Goal: Find specific page/section: Find specific page/section

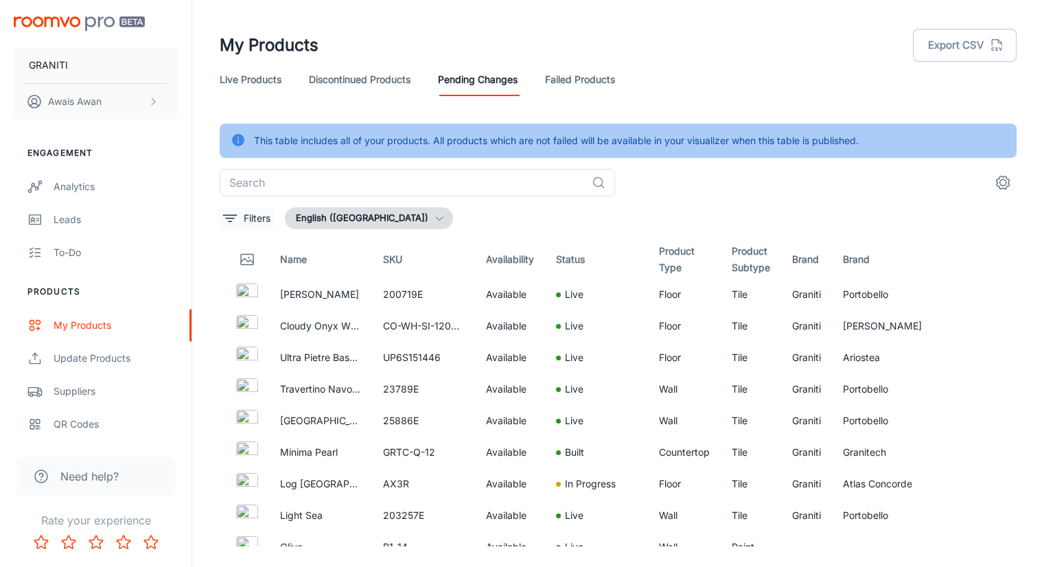
click at [224, 226] on icon "filter" at bounding box center [230, 218] width 16 height 16
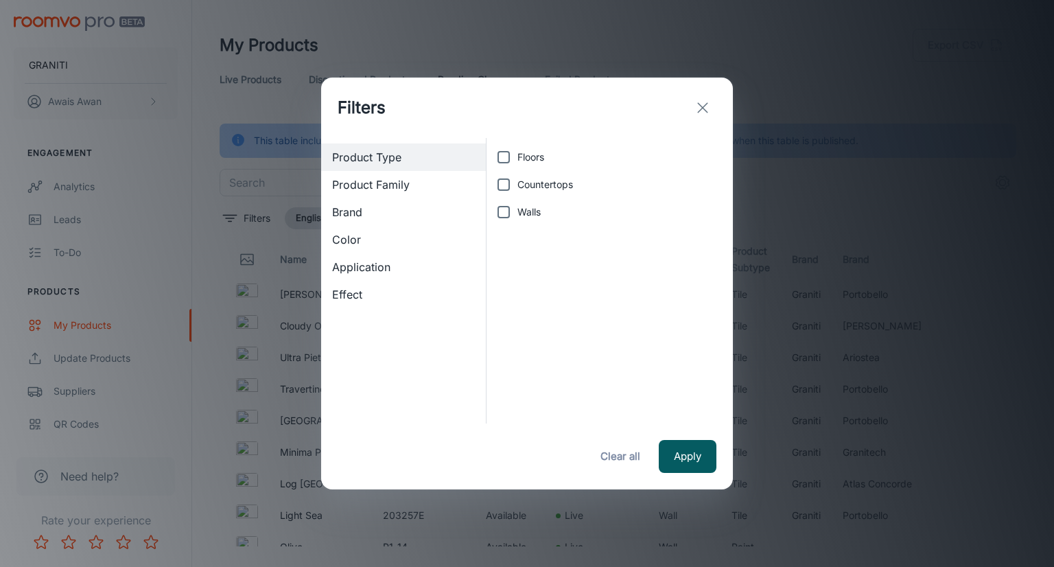
click at [366, 226] on div "Color" at bounding box center [403, 239] width 165 height 27
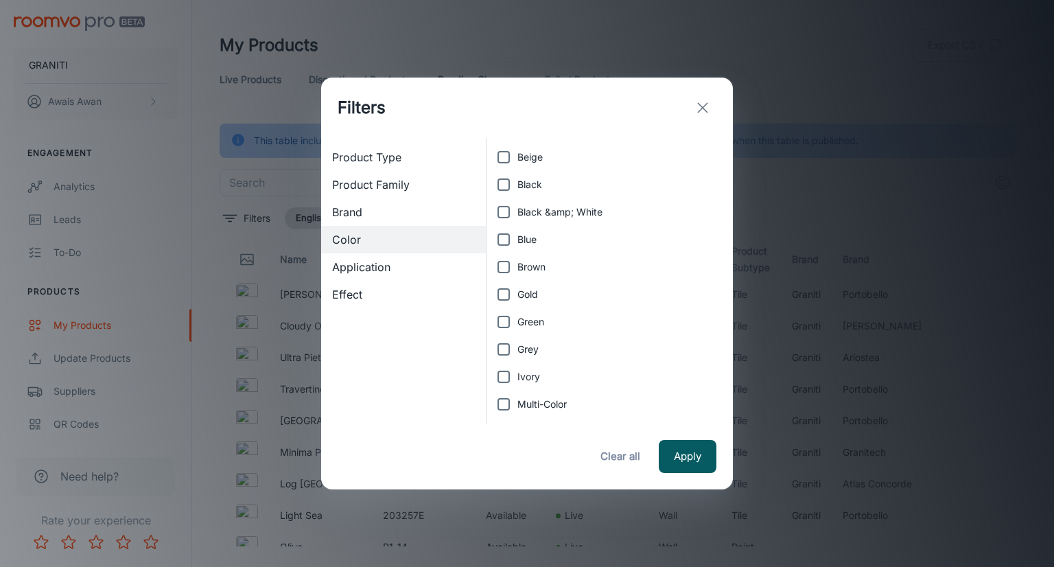
click at [368, 215] on span "Brand" at bounding box center [403, 212] width 143 height 16
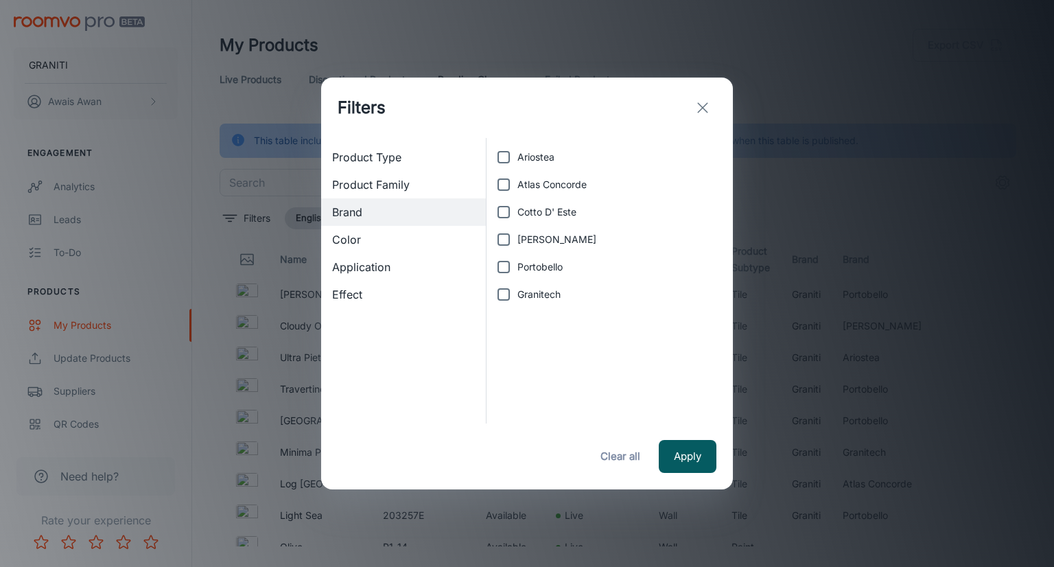
click at [517, 300] on span "Granitech" at bounding box center [538, 294] width 43 height 15
click at [517, 300] on input "Granitech" at bounding box center [503, 294] width 27 height 27
checkbox input "true"
click at [690, 459] on button "Apply" at bounding box center [688, 456] width 58 height 33
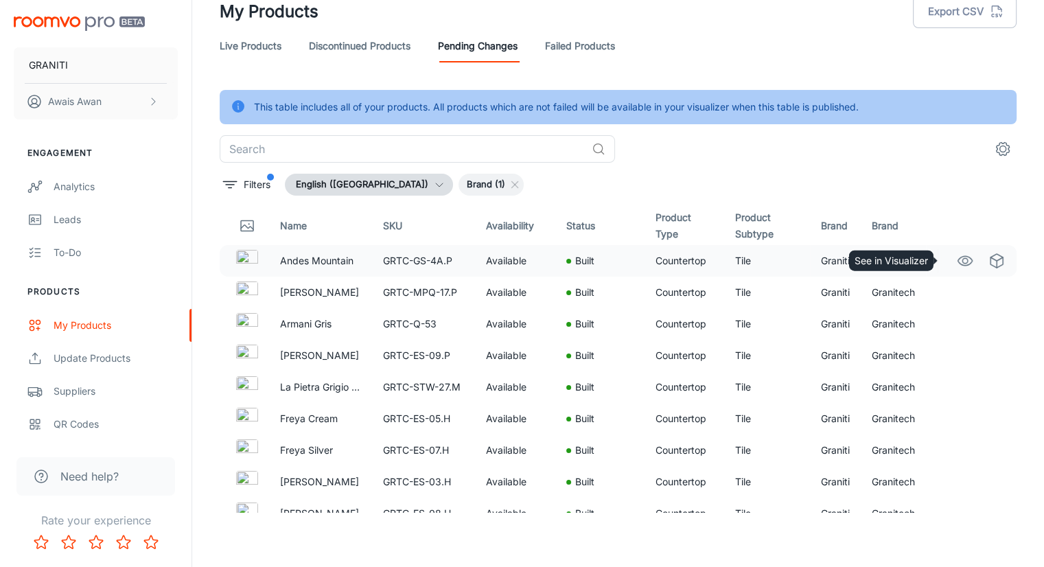
click at [962, 261] on circle "See in Visualizer" at bounding box center [964, 260] width 5 height 5
click at [272, 49] on link "Live Products" at bounding box center [251, 46] width 62 height 33
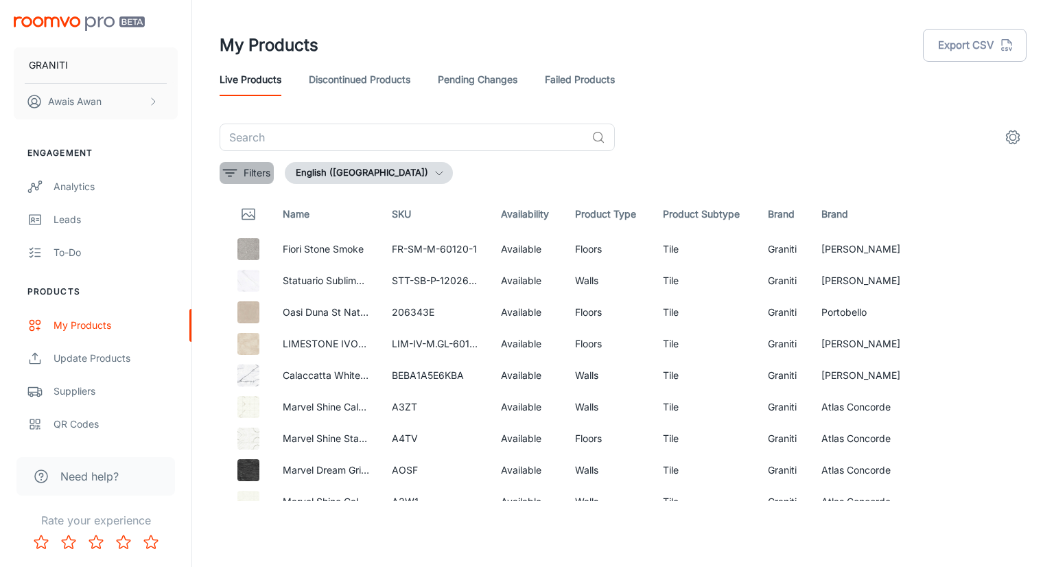
click at [235, 175] on icon "filter" at bounding box center [230, 173] width 16 height 16
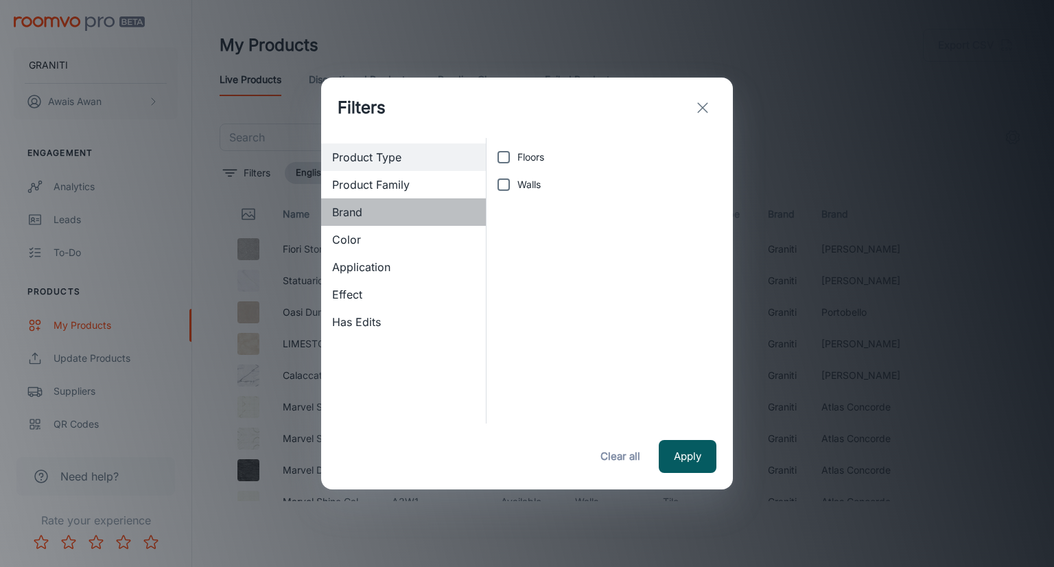
click at [343, 207] on span "Brand" at bounding box center [403, 212] width 143 height 16
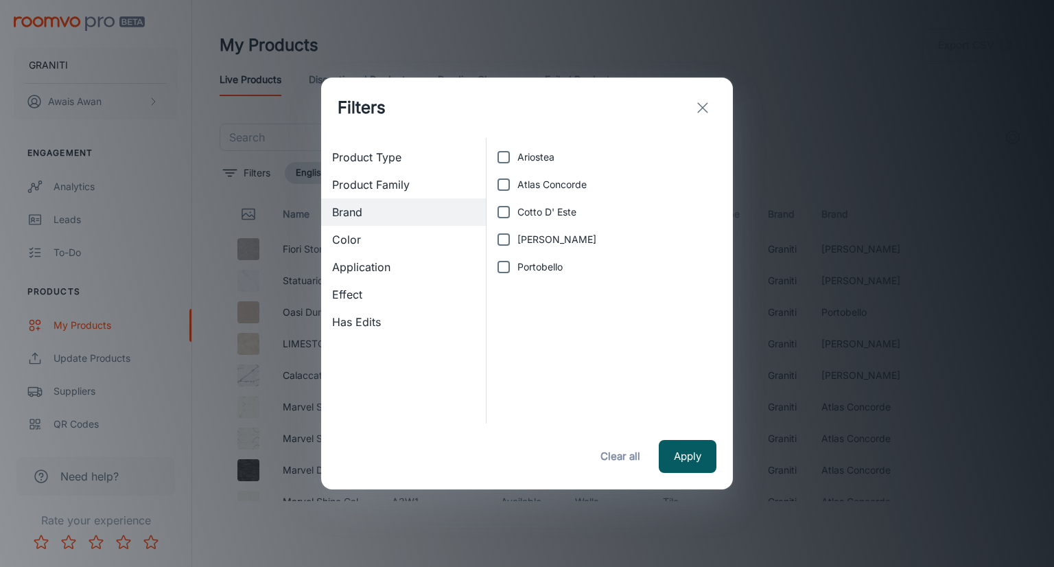
click at [708, 105] on icon "exit" at bounding box center [702, 107] width 16 height 16
